Goal: Check status: Check status

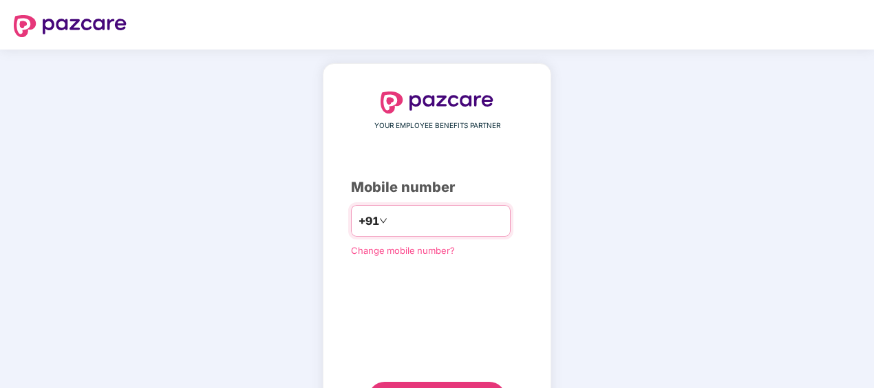
click at [390, 216] on input "number" at bounding box center [446, 221] width 113 height 22
type input "**********"
click at [382, 299] on div "**********" at bounding box center [437, 252] width 172 height 323
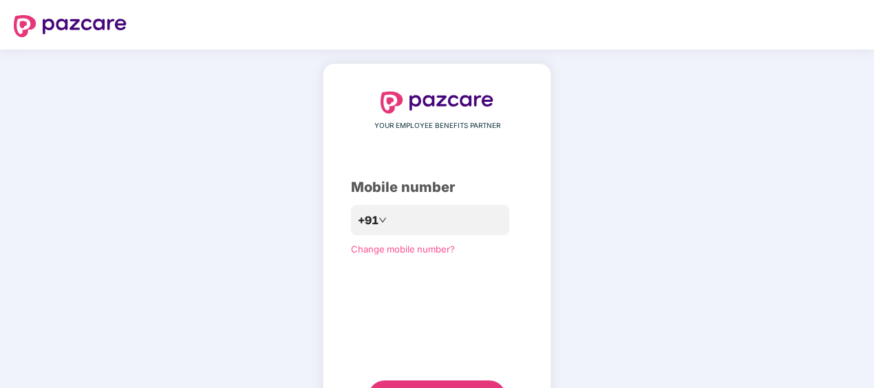
scroll to position [66, 0]
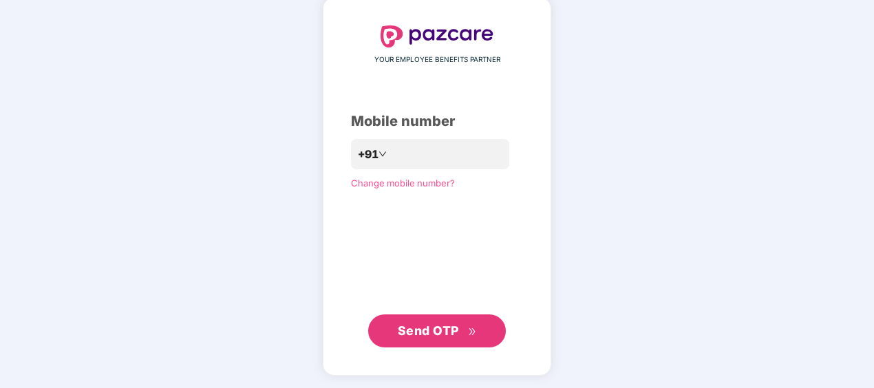
click at [420, 331] on span "Send OTP" at bounding box center [428, 330] width 61 height 14
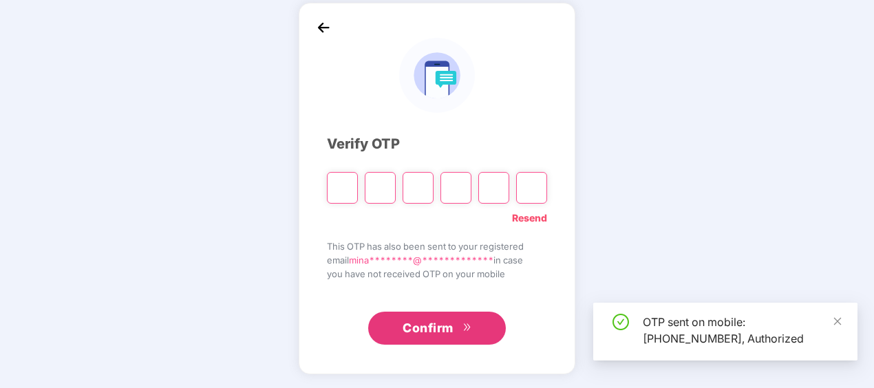
scroll to position [61, 0]
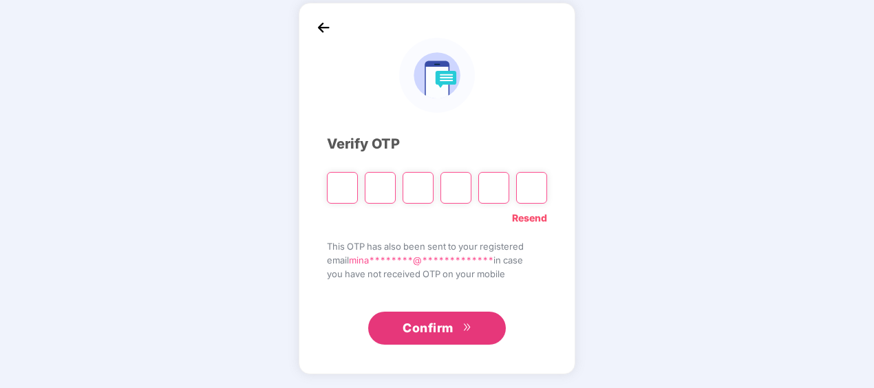
paste input "*"
type input "*"
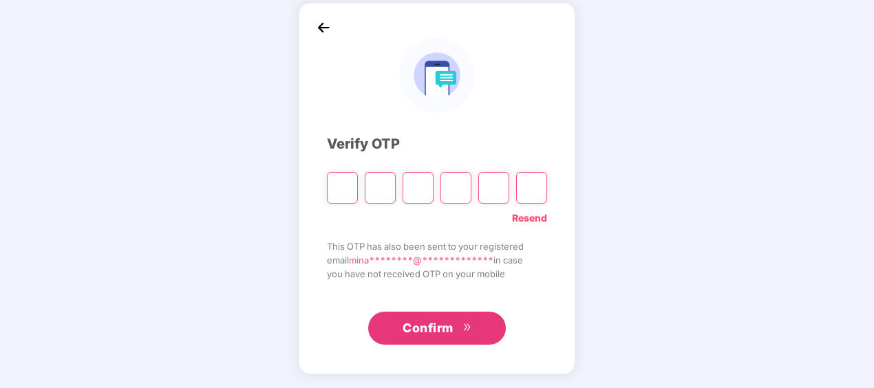
type input "*"
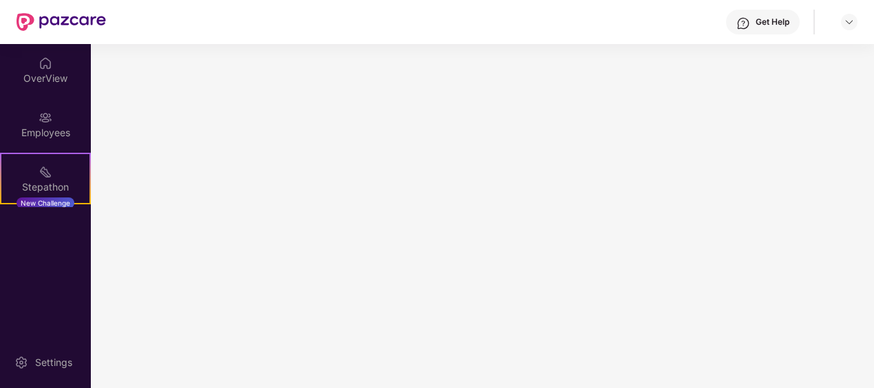
scroll to position [0, 0]
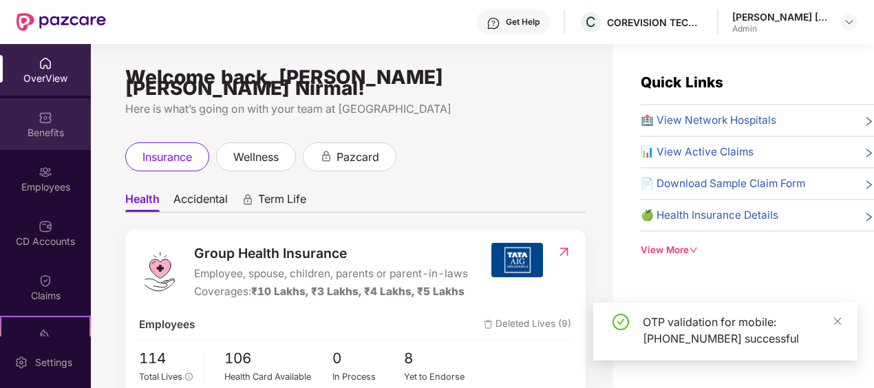
click at [39, 129] on div "Benefits" at bounding box center [45, 133] width 91 height 14
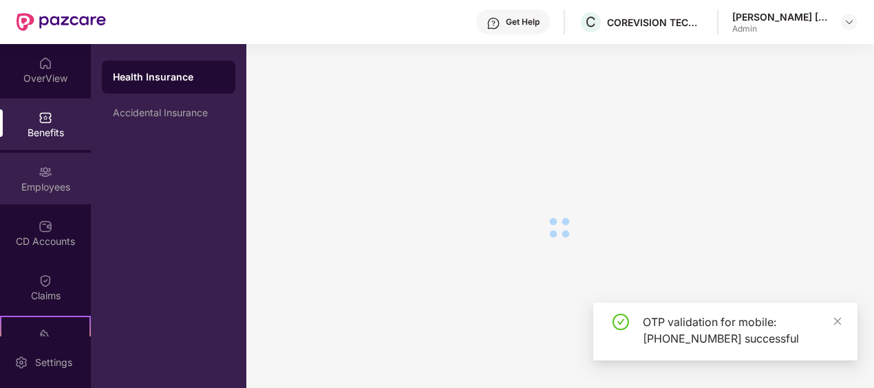
click at [43, 184] on div "Employees" at bounding box center [45, 187] width 91 height 14
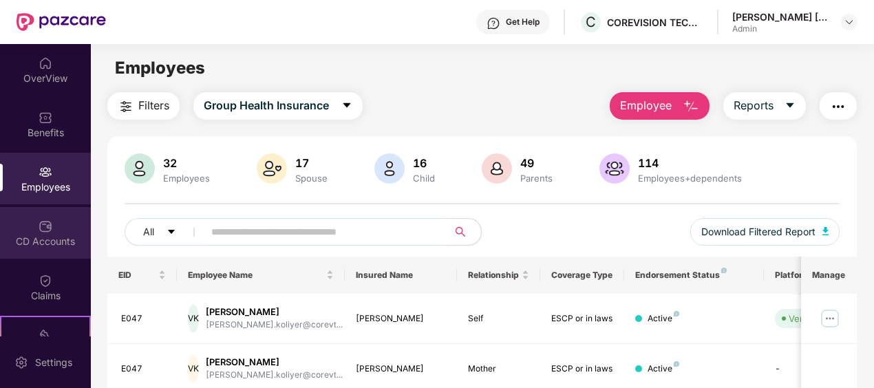
click at [52, 229] on div "CD Accounts" at bounding box center [45, 233] width 91 height 52
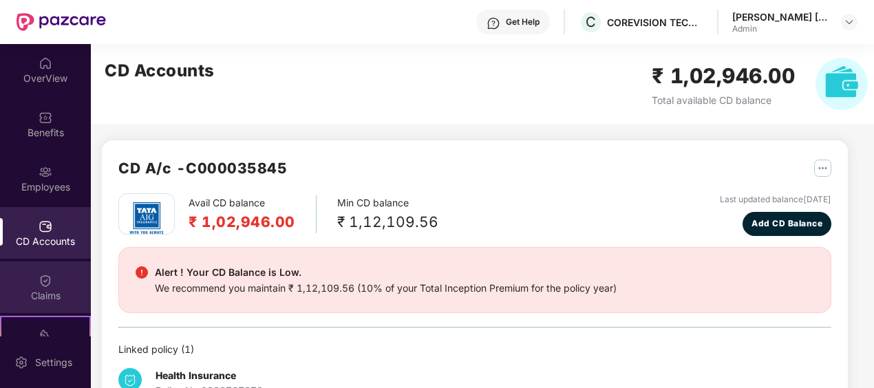
click at [44, 289] on div "Claims" at bounding box center [45, 296] width 91 height 14
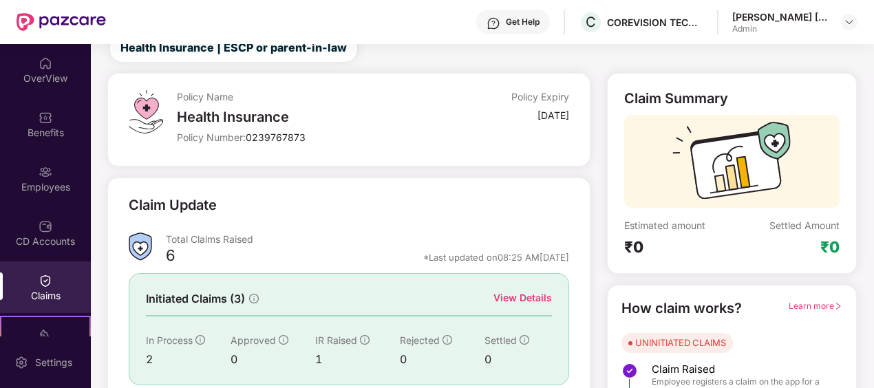
scroll to position [150, 0]
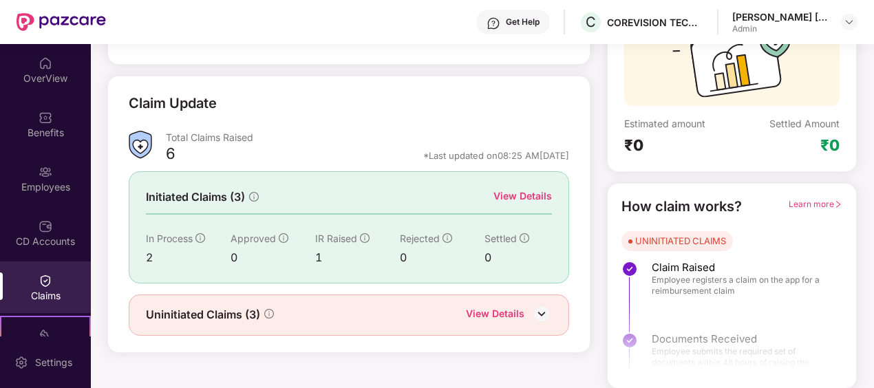
click at [541, 195] on div "View Details" at bounding box center [522, 195] width 58 height 15
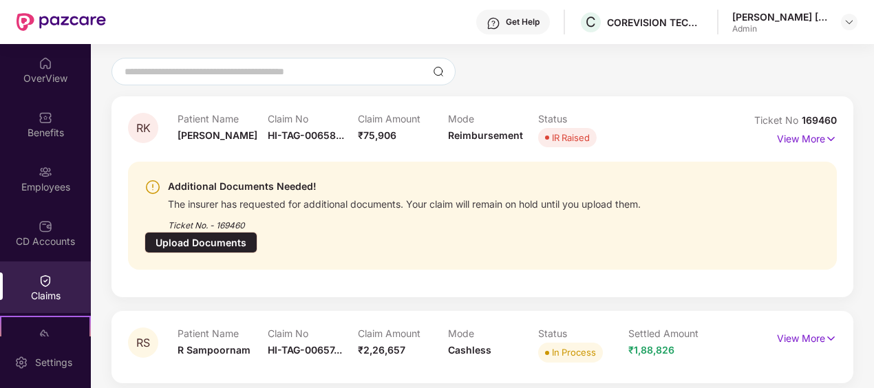
scroll to position [81, 0]
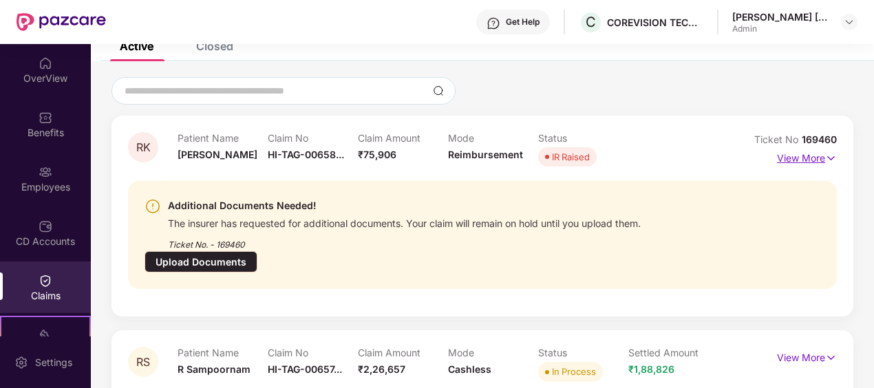
click at [825, 158] on img at bounding box center [831, 158] width 12 height 15
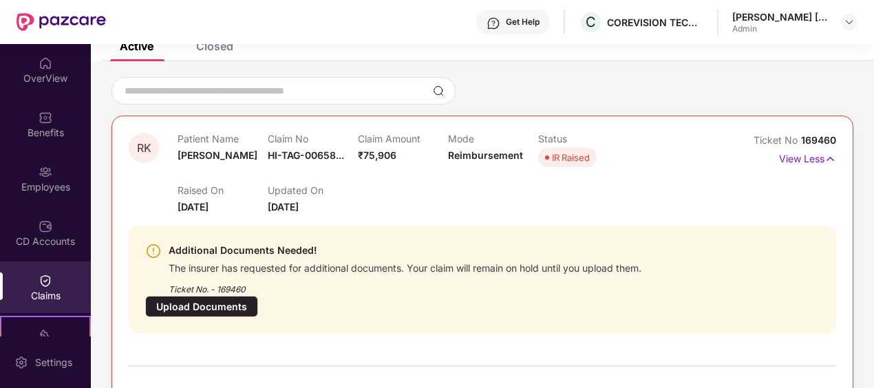
scroll to position [150, 0]
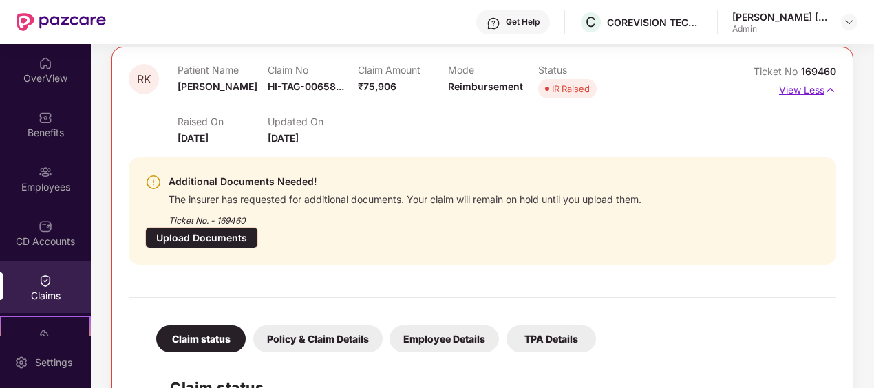
click at [799, 94] on p "View Less" at bounding box center [807, 88] width 57 height 19
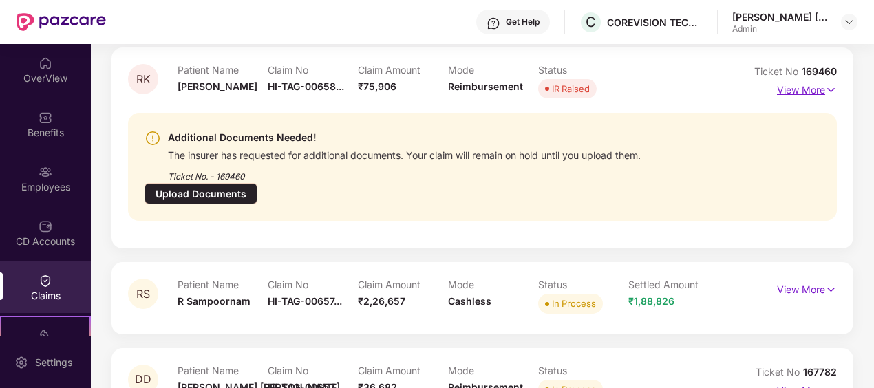
click at [799, 92] on p "View More" at bounding box center [807, 88] width 60 height 19
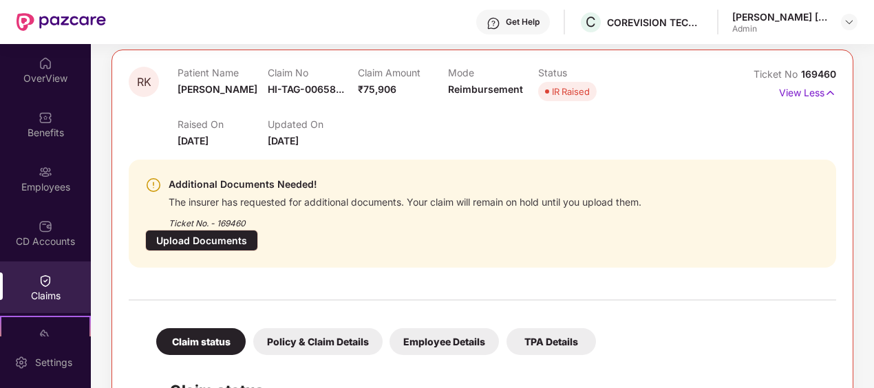
scroll to position [275, 0]
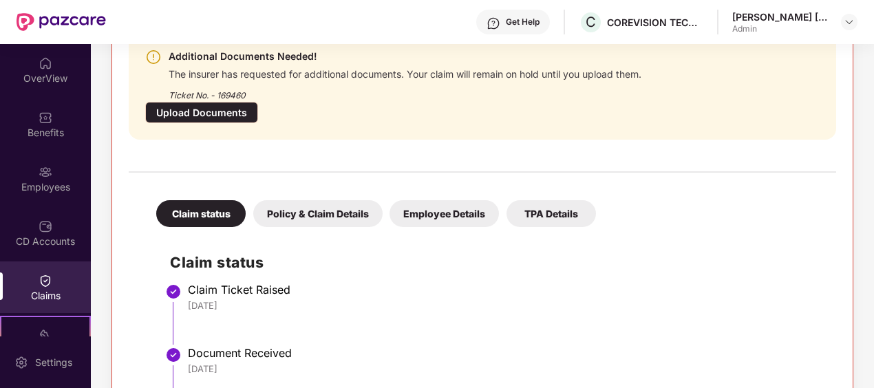
click at [328, 200] on div "Policy & Claim Details" at bounding box center [317, 213] width 129 height 27
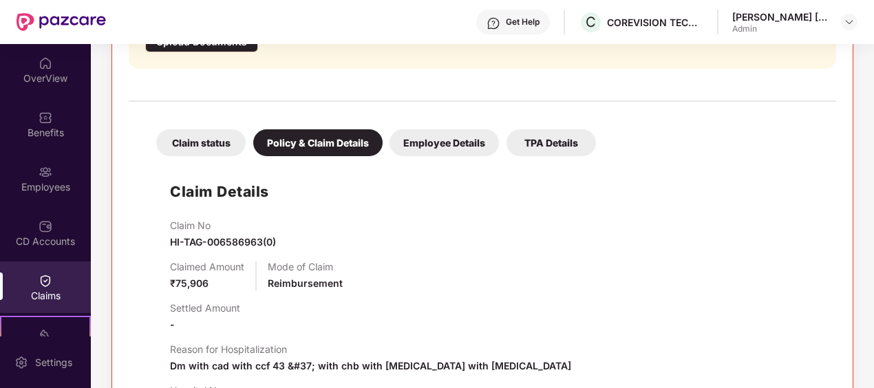
scroll to position [285, 0]
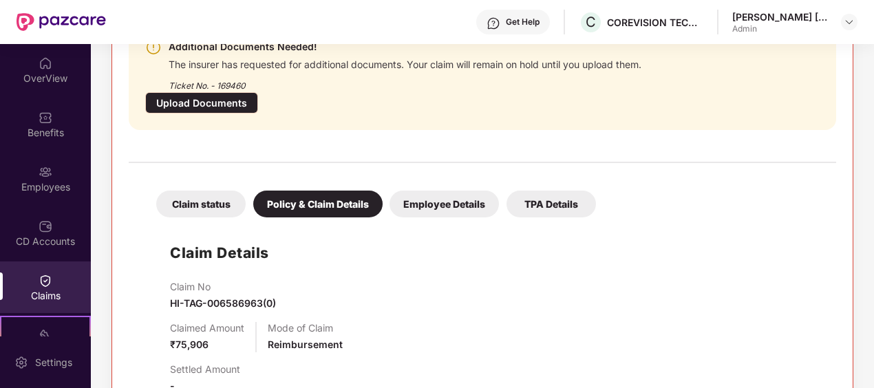
click at [447, 191] on div "Employee Details" at bounding box center [443, 204] width 109 height 27
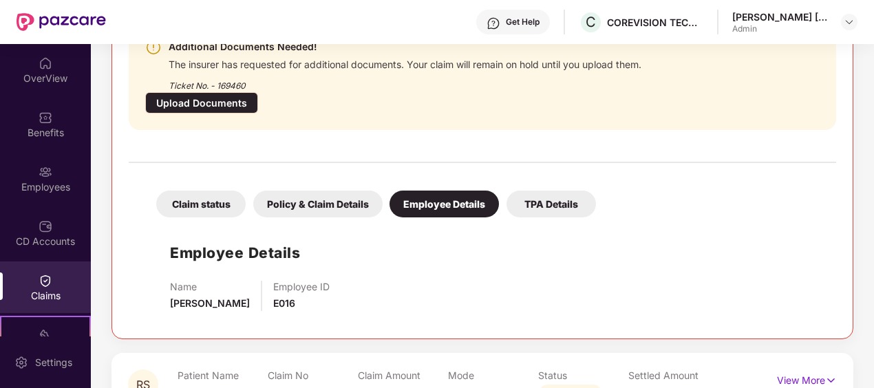
click at [572, 191] on div "TPA Details" at bounding box center [550, 204] width 89 height 27
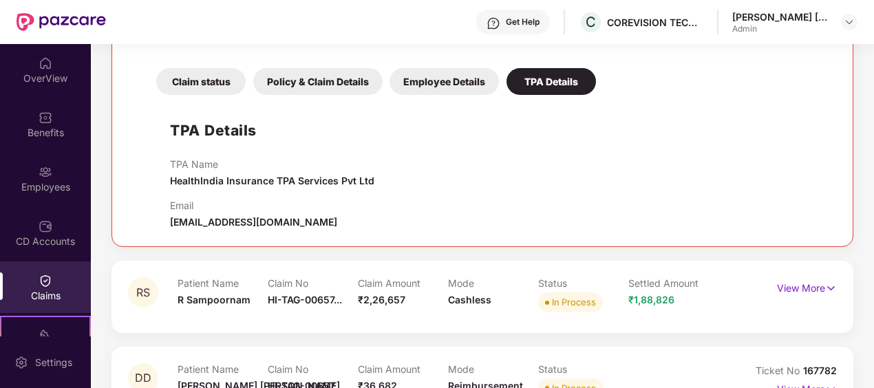
scroll to position [429, 0]
